Goal: Find specific page/section: Find specific page/section

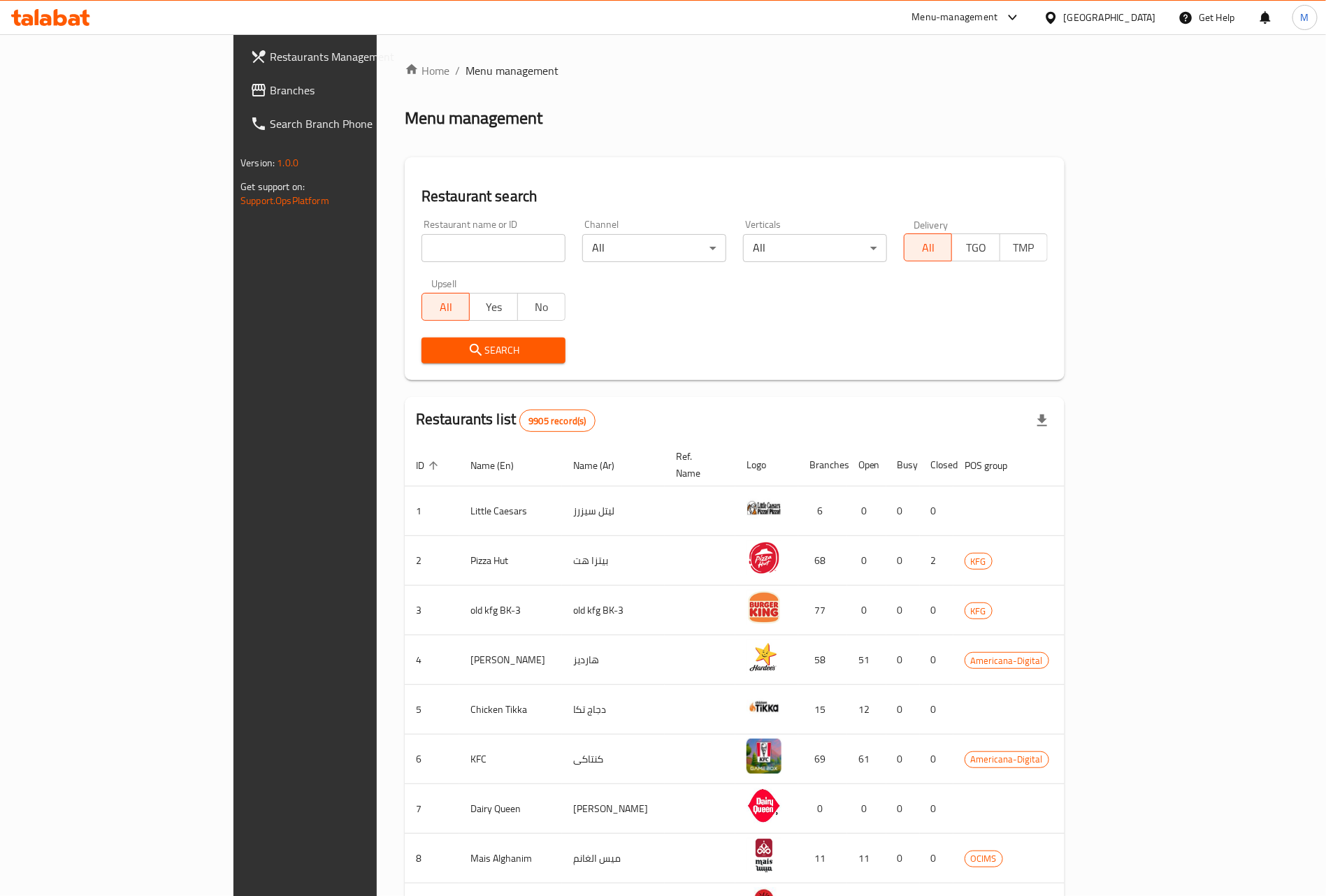
click at [1133, 30] on div "Kuwait" at bounding box center [1099, 17] width 135 height 34
click at [1127, 13] on div "Kuwait" at bounding box center [1109, 17] width 92 height 15
click at [998, 20] on div "Menu-management" at bounding box center [955, 17] width 86 height 16
click at [904, 95] on div "Agent Campaigns Center" at bounding box center [940, 94] width 106 height 15
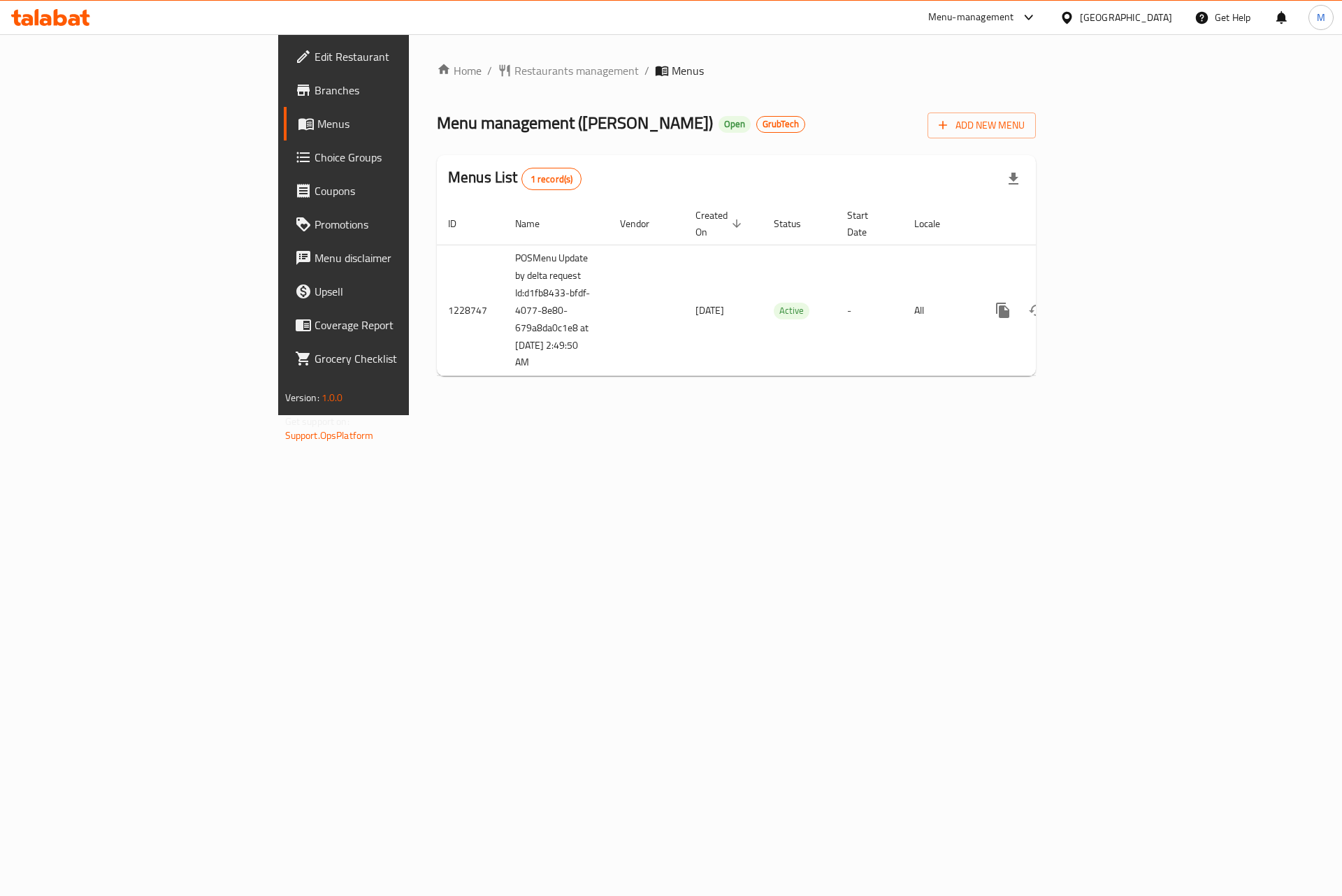
click at [315, 88] on span "Branches" at bounding box center [403, 90] width 177 height 16
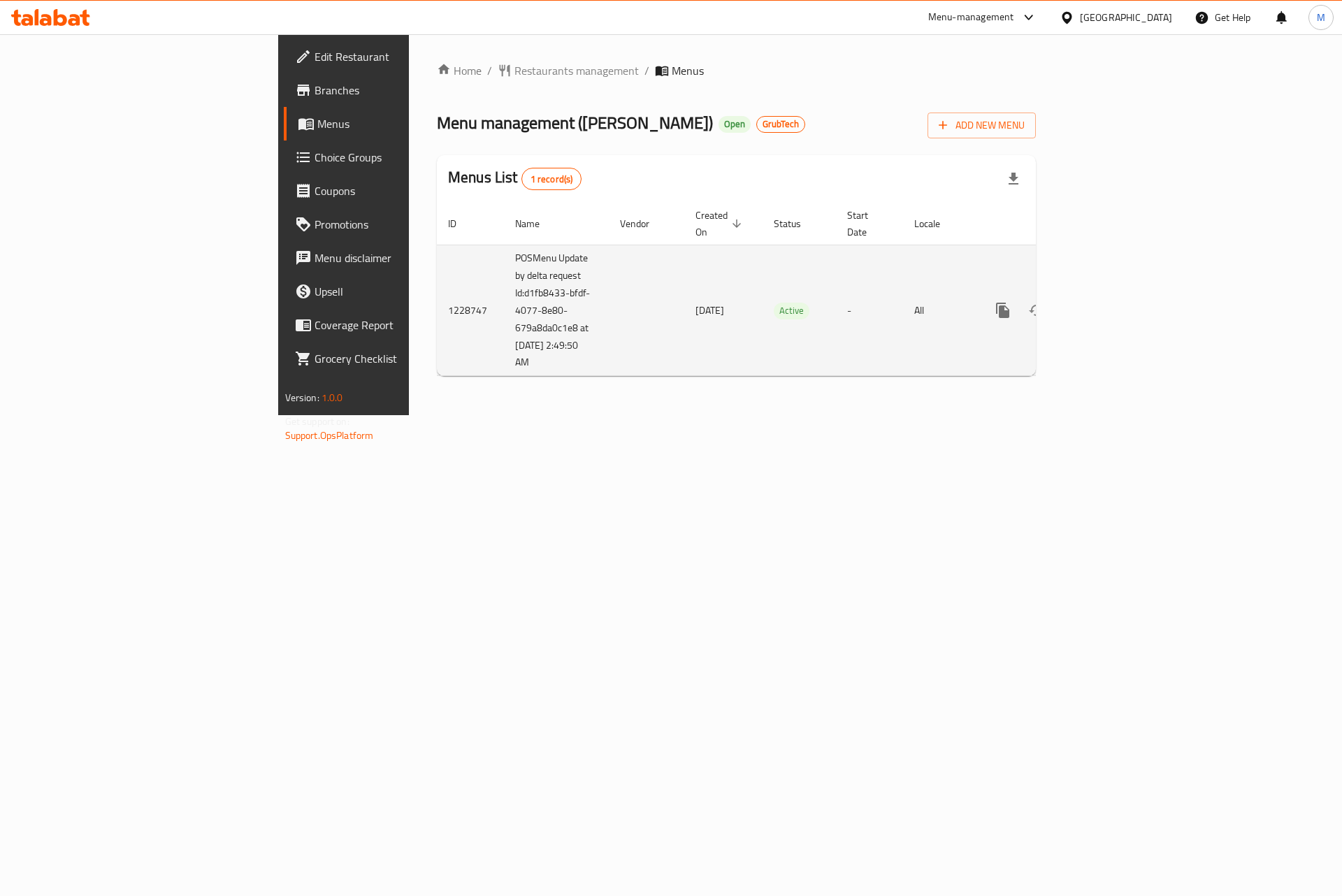
copy td "POSMenu Update by delta request Id:d1fb8433-bfdf-4077-8e80-679a8da0c1e8 at [DAT…"
drag, startPoint x: 419, startPoint y: 357, endPoint x: 329, endPoint y: 247, distance: 142.1
click at [504, 247] on td "POSMenu Update by delta request Id:d1fb8433-bfdf-4077-8e80-679a8da0c1e8 at [DAT…" at bounding box center [556, 310] width 105 height 131
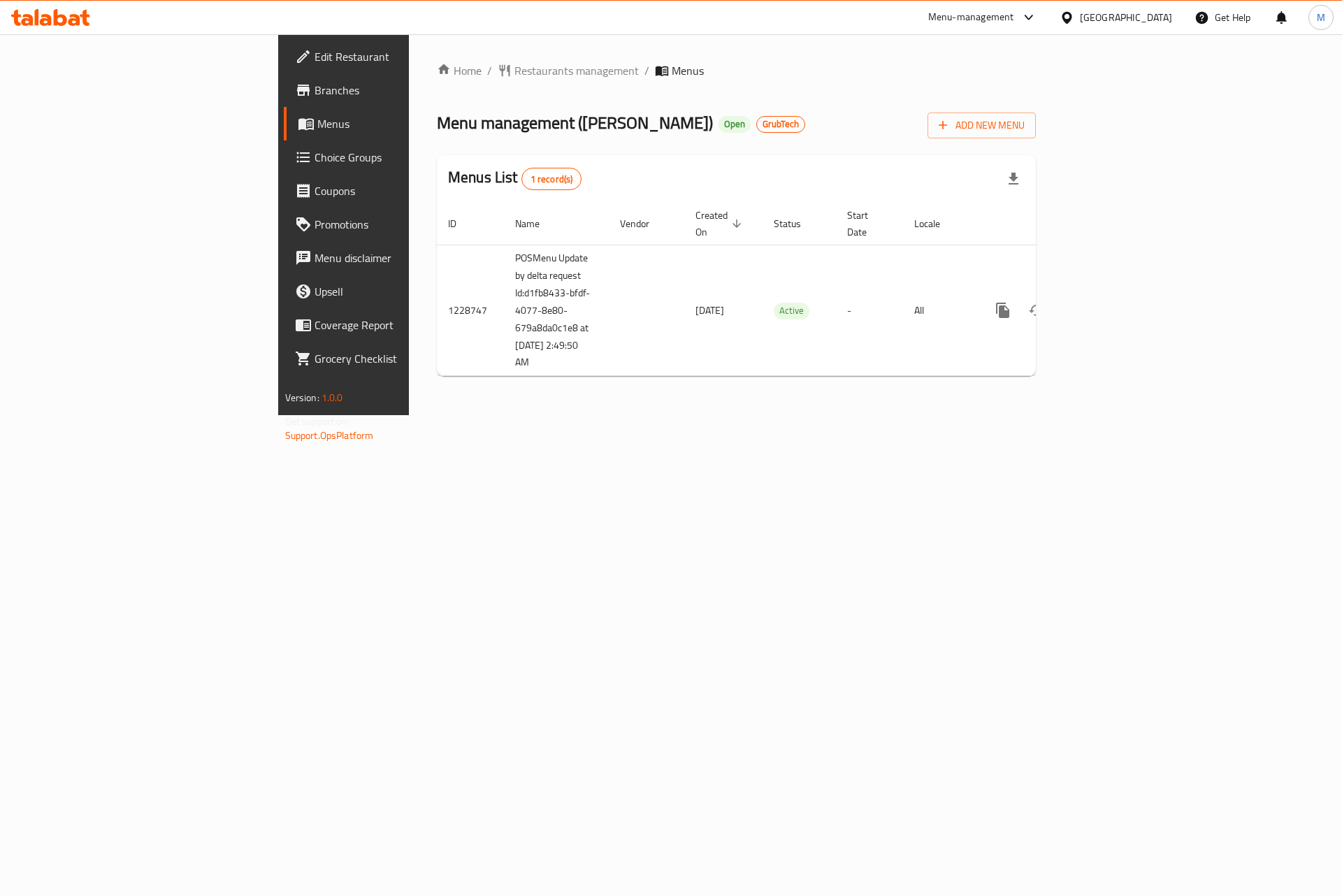
click at [297, 93] on icon at bounding box center [303, 90] width 13 height 11
